Goal: Navigation & Orientation: Find specific page/section

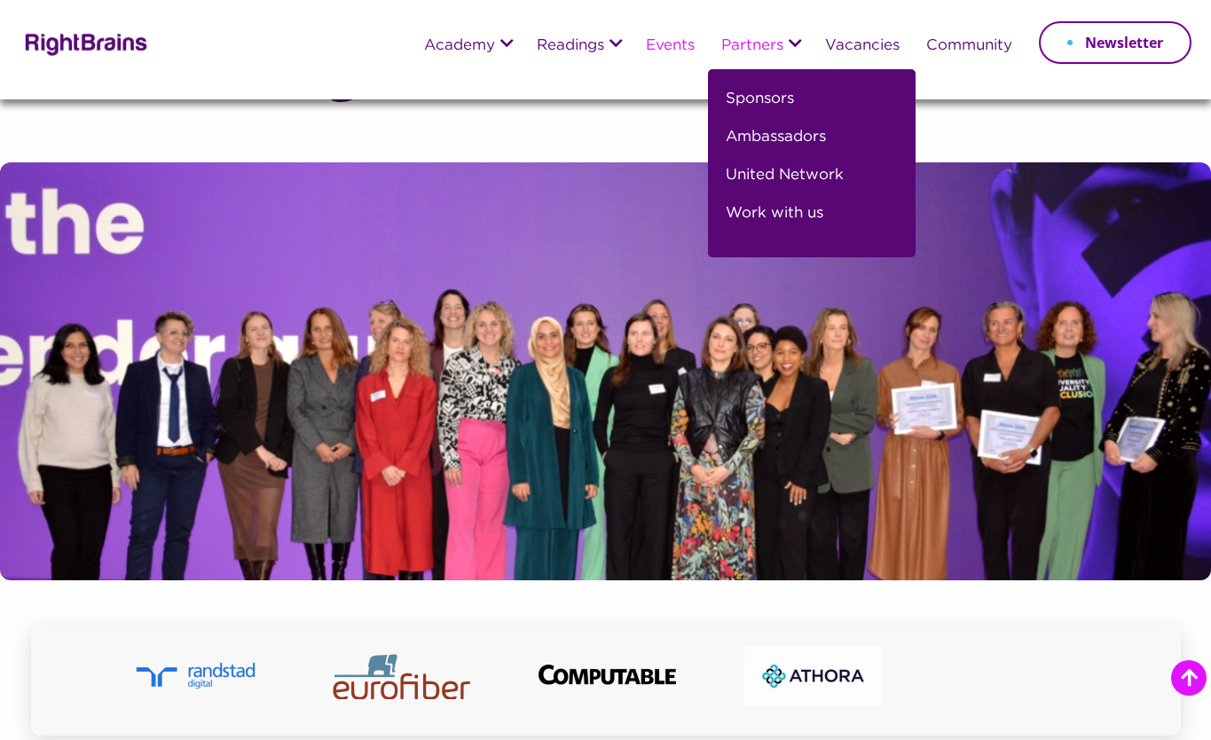
scroll to position [1628, 0]
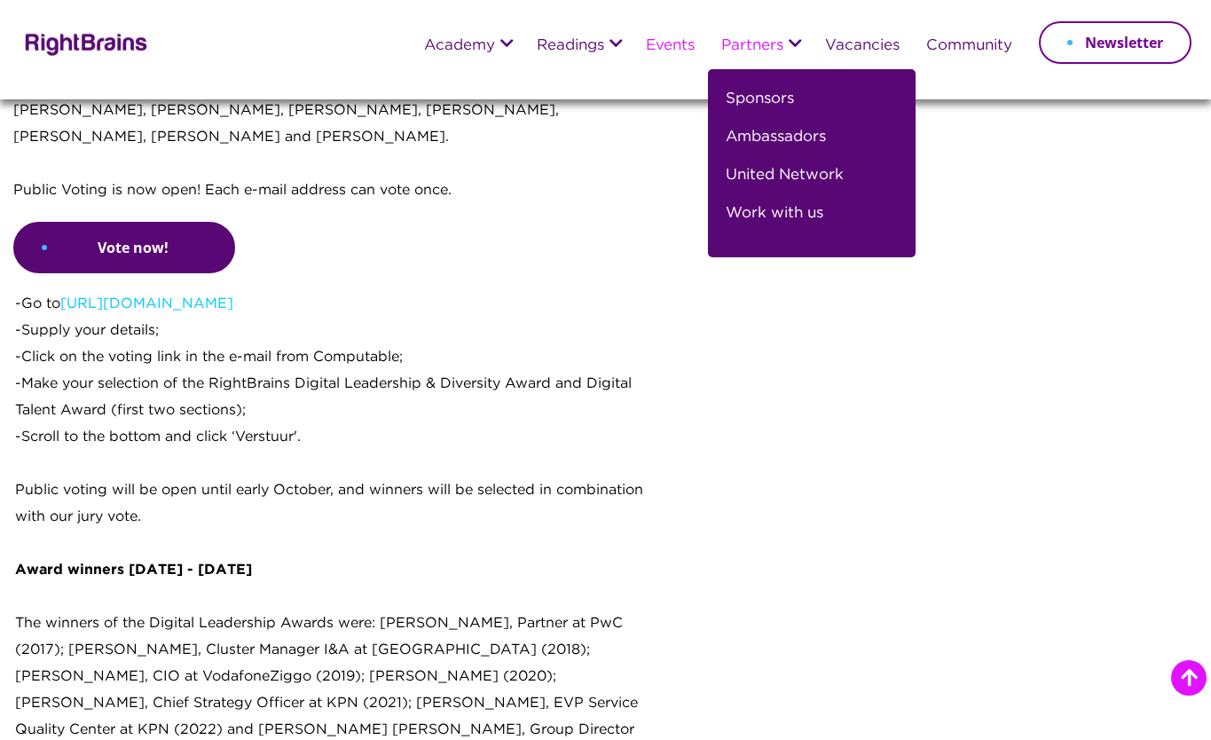
click at [767, 50] on link "Partners" at bounding box center [752, 46] width 62 height 16
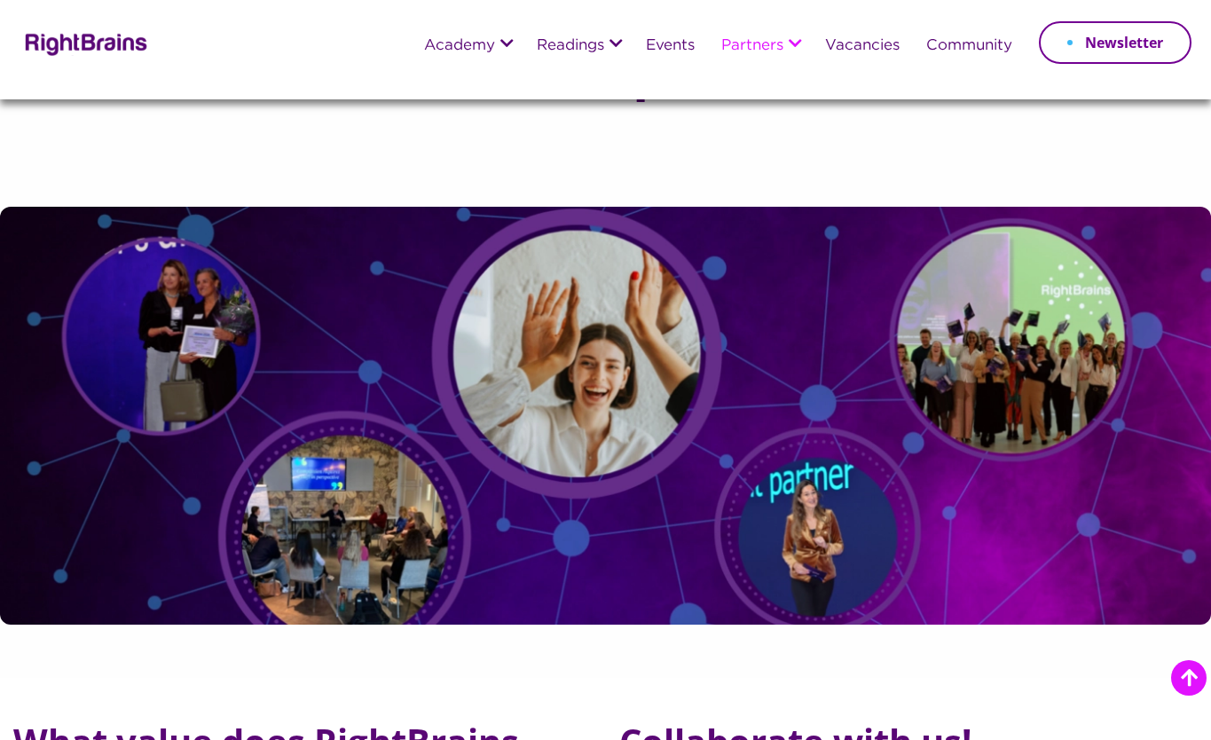
scroll to position [1645, 0]
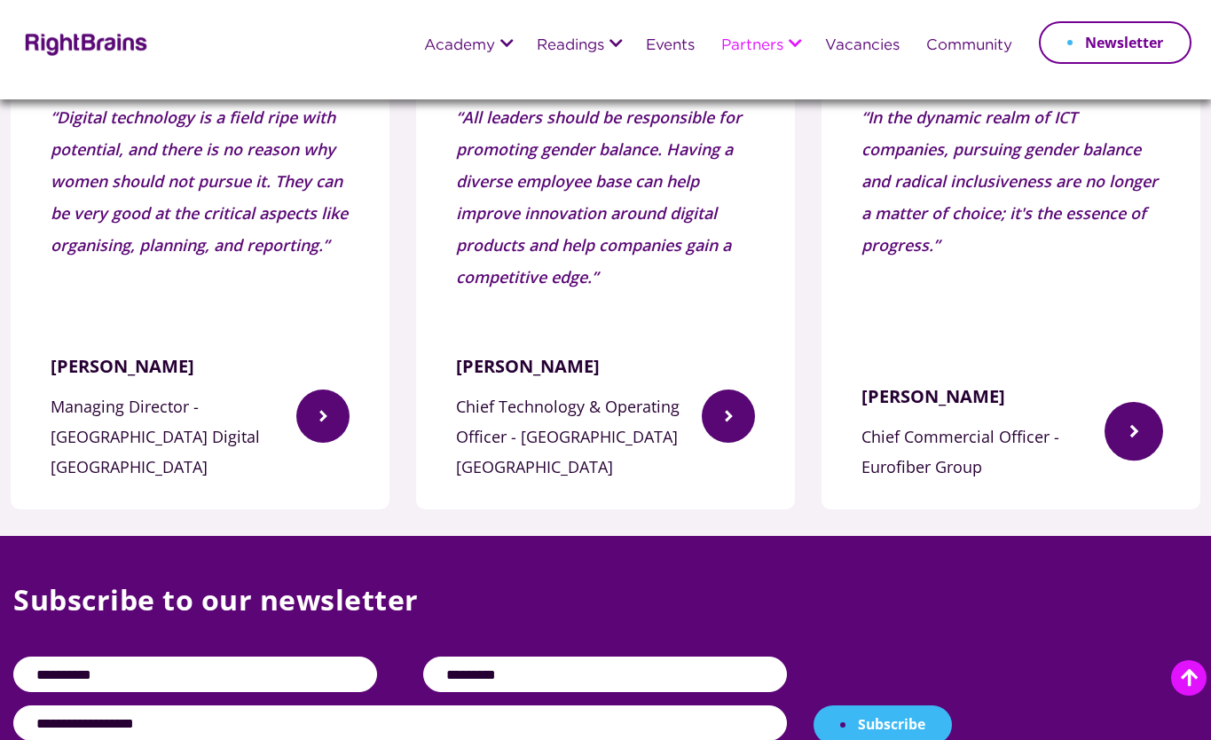
click at [1127, 410] on img at bounding box center [1133, 430] width 59 height 113
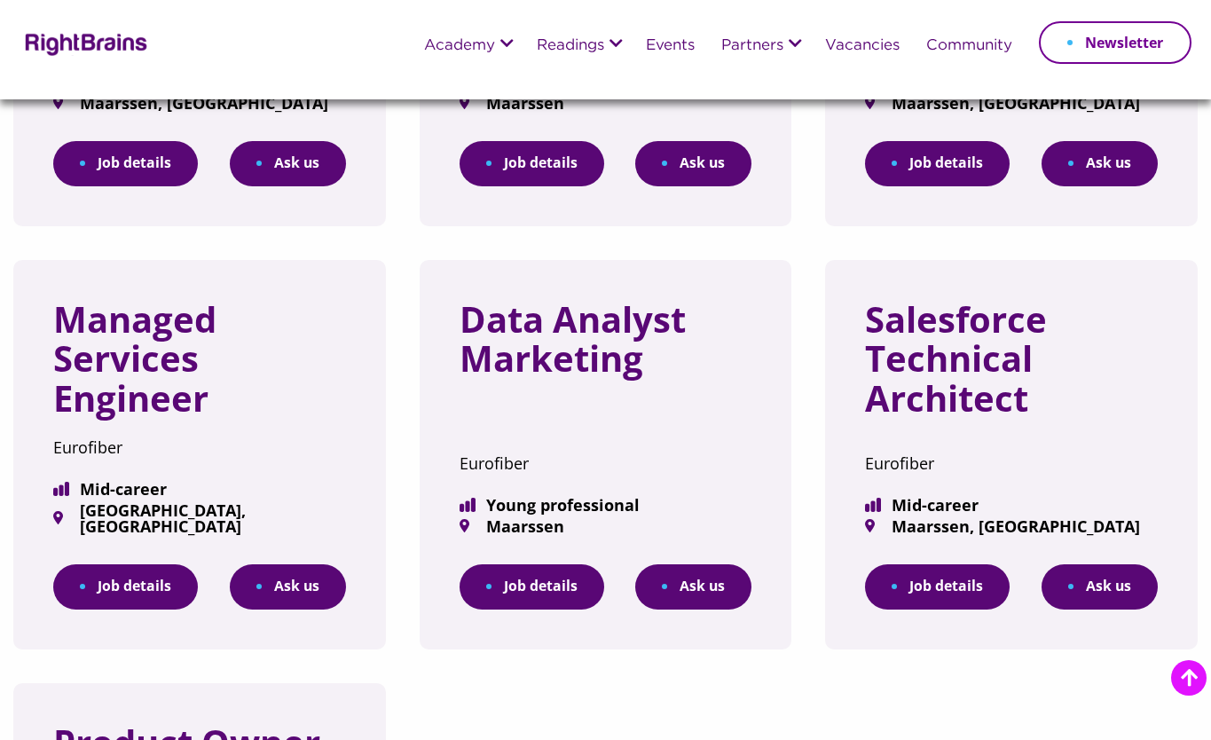
scroll to position [1490, 0]
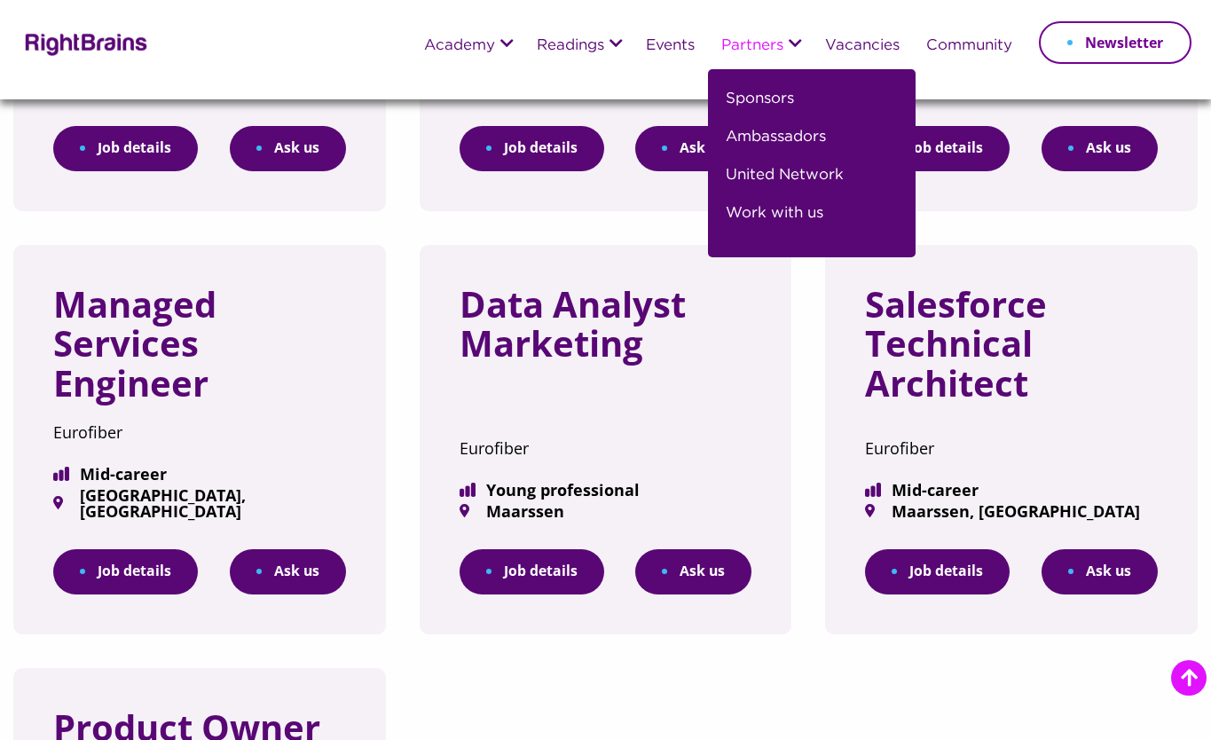
click at [754, 48] on link "Partners" at bounding box center [752, 46] width 62 height 16
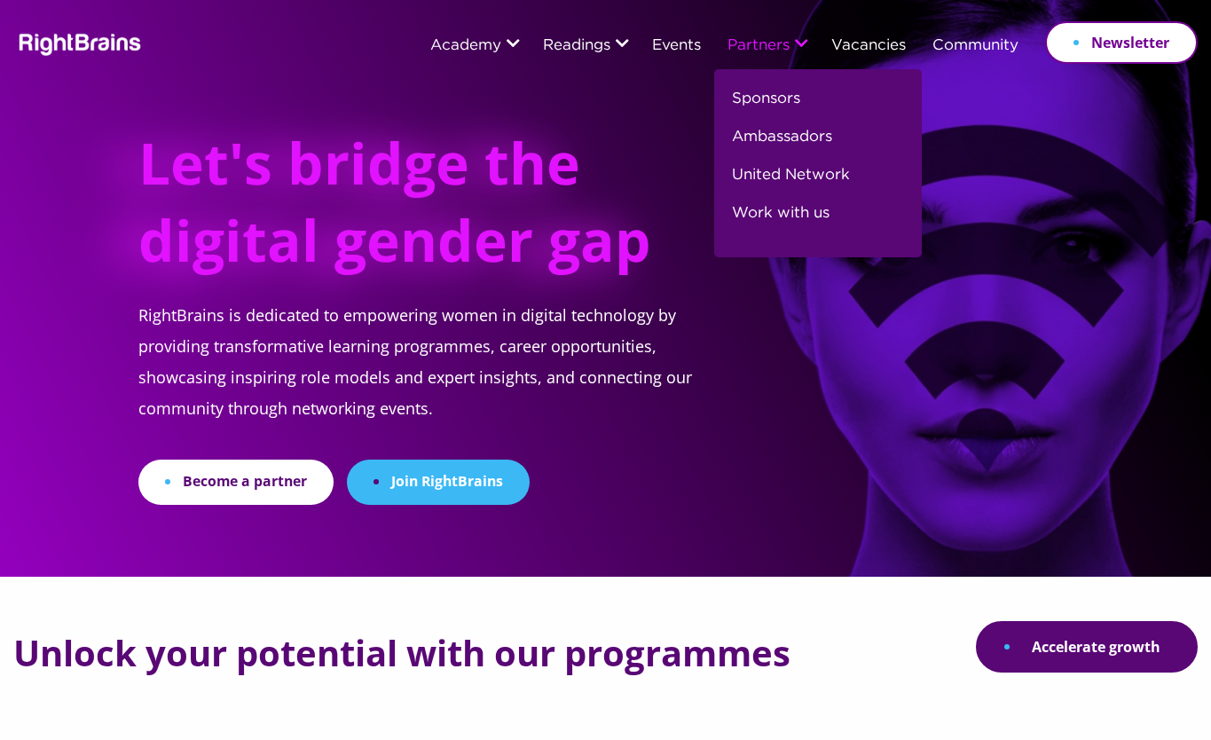
click at [753, 43] on link "Partners" at bounding box center [758, 46] width 62 height 16
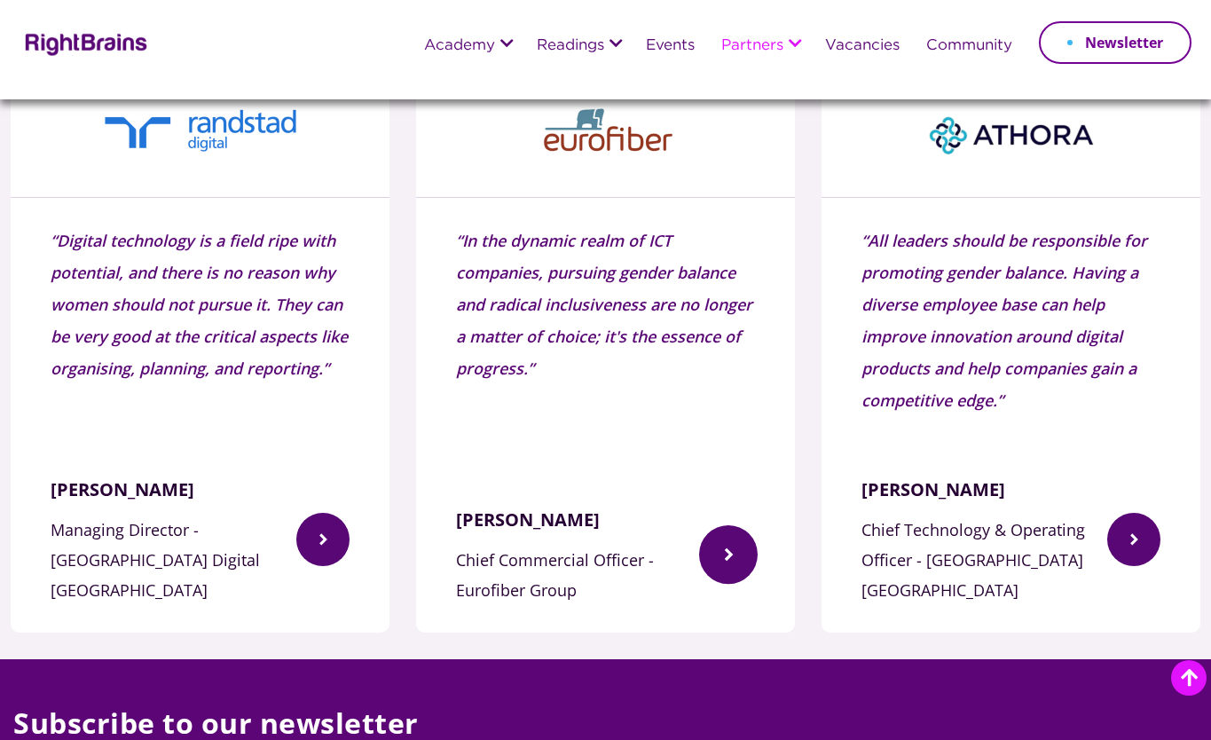
scroll to position [1523, 0]
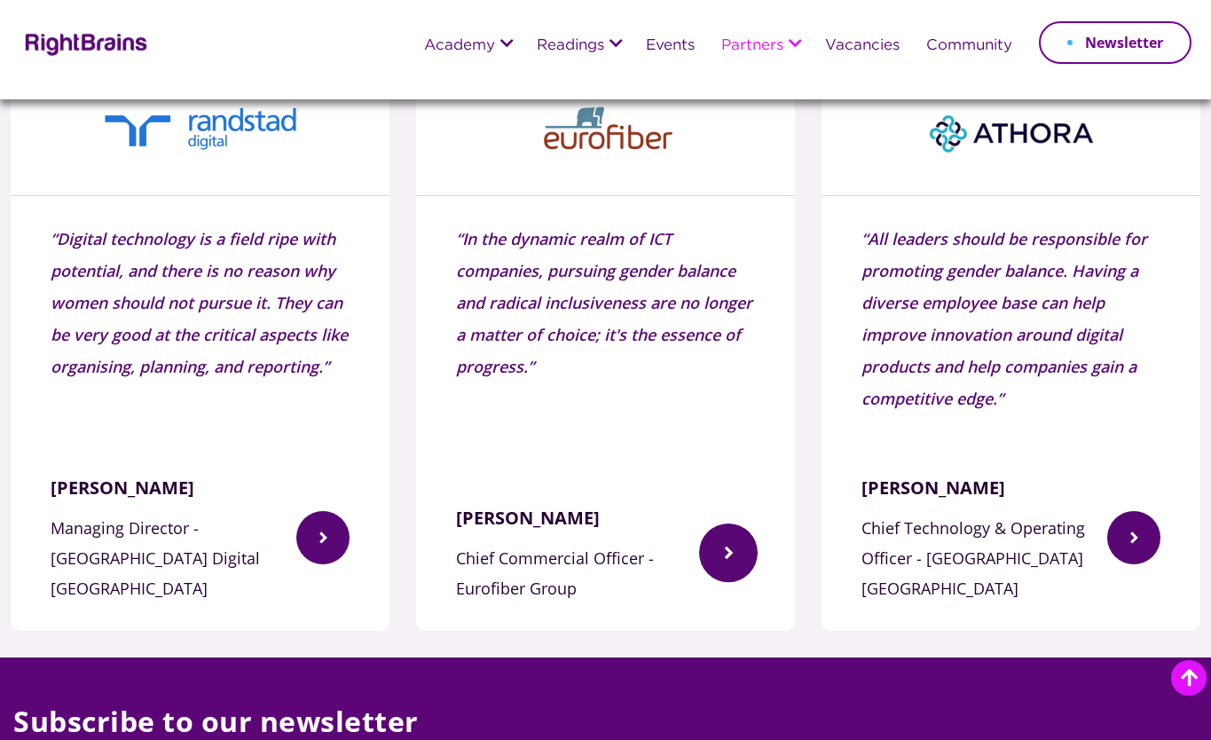
click at [731, 505] on img at bounding box center [728, 552] width 59 height 113
